Goal: Register for event/course

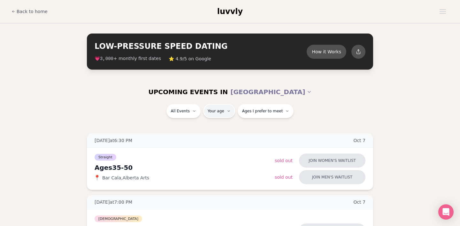
type input "**"
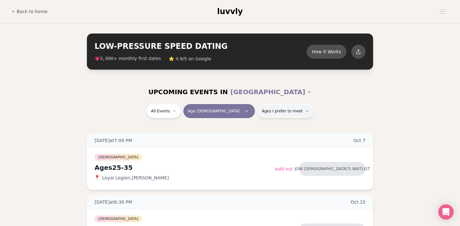
click at [305, 109] on icon "button" at bounding box center [307, 111] width 4 height 4
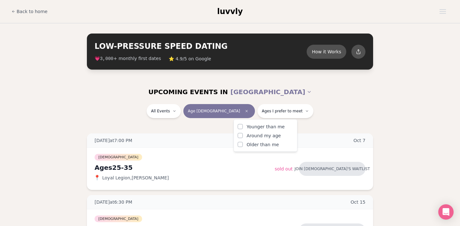
click at [310, 107] on div "All Events Age [DEMOGRAPHIC_DATA] Ages I prefer to meet" at bounding box center [230, 112] width 358 height 17
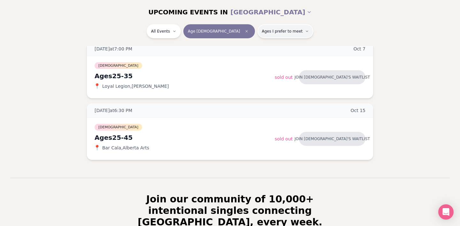
scroll to position [74, 0]
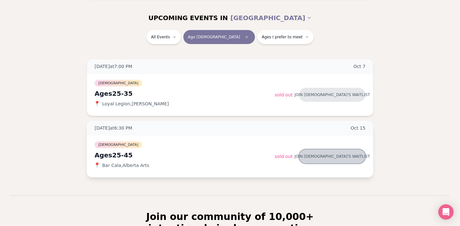
click at [332, 154] on button "Join [DEMOGRAPHIC_DATA]'s waitlist" at bounding box center [332, 156] width 66 height 14
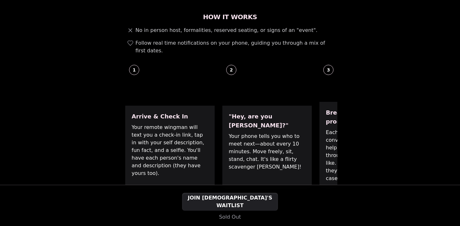
scroll to position [235, 0]
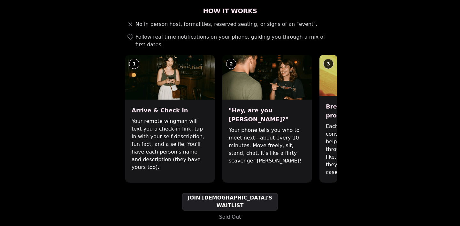
click at [226, 190] on span at bounding box center [226, 192] width 4 height 4
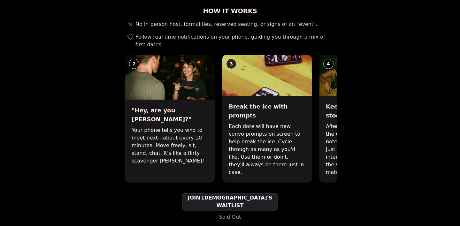
click at [233, 190] on span at bounding box center [234, 192] width 4 height 4
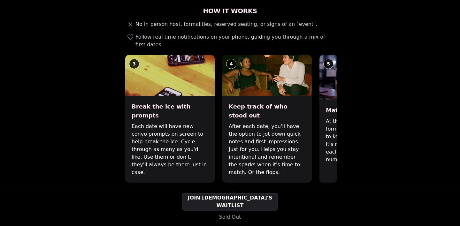
click at [242, 190] on span at bounding box center [241, 192] width 4 height 4
